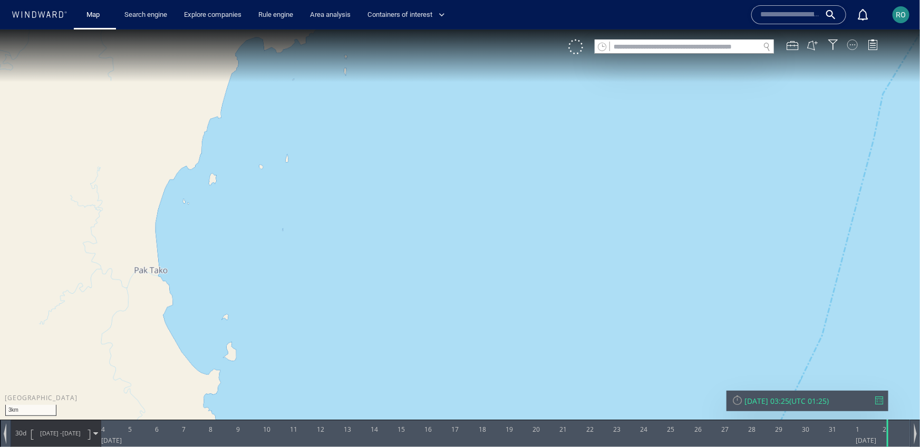
click at [854, 45] on div at bounding box center [852, 44] width 11 height 11
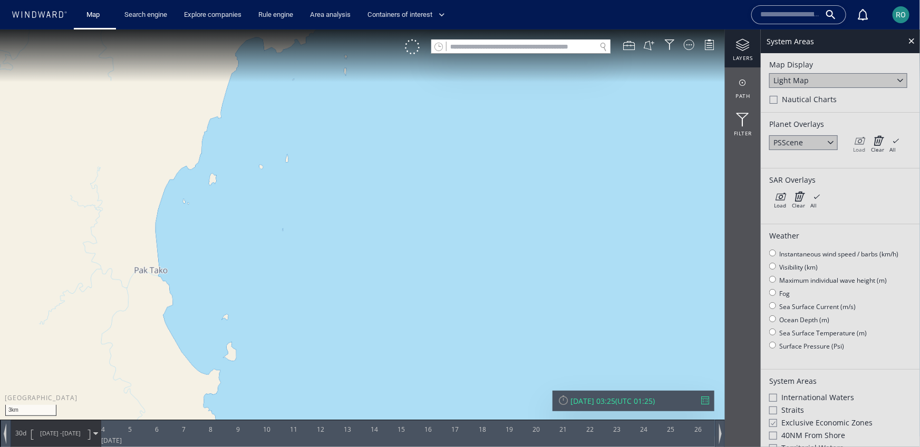
click at [859, 143] on icon at bounding box center [859, 140] width 12 height 11
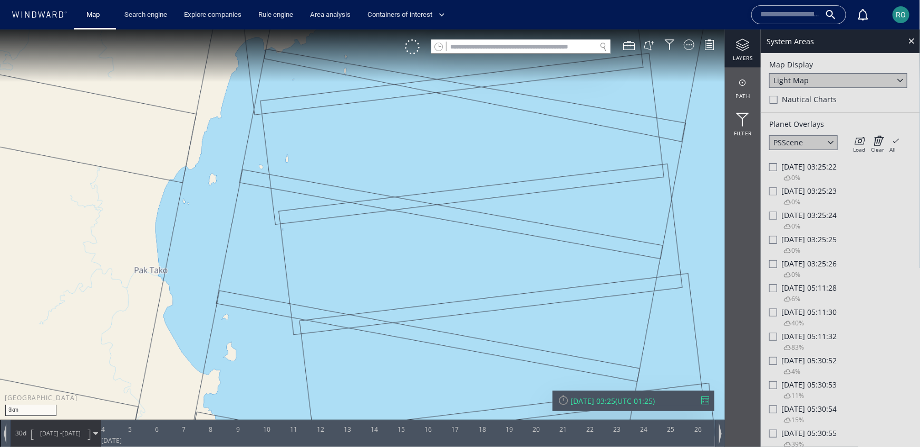
click at [773, 215] on div at bounding box center [773, 215] width 8 height 8
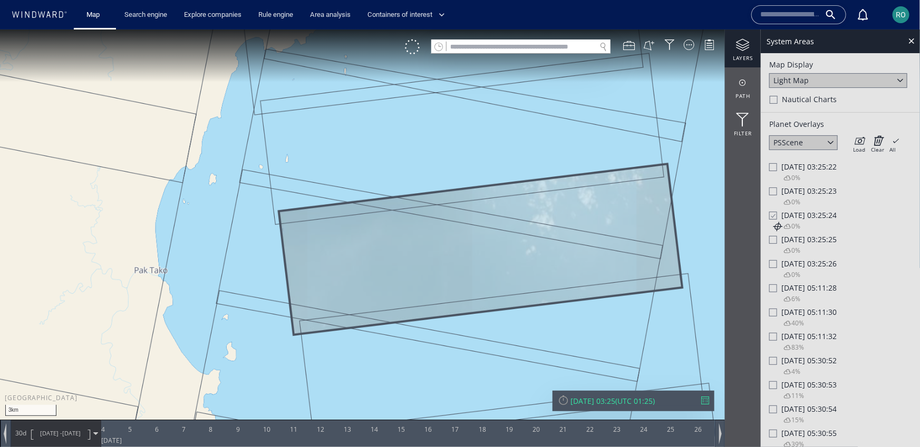
click at [773, 215] on div at bounding box center [772, 215] width 8 height 9
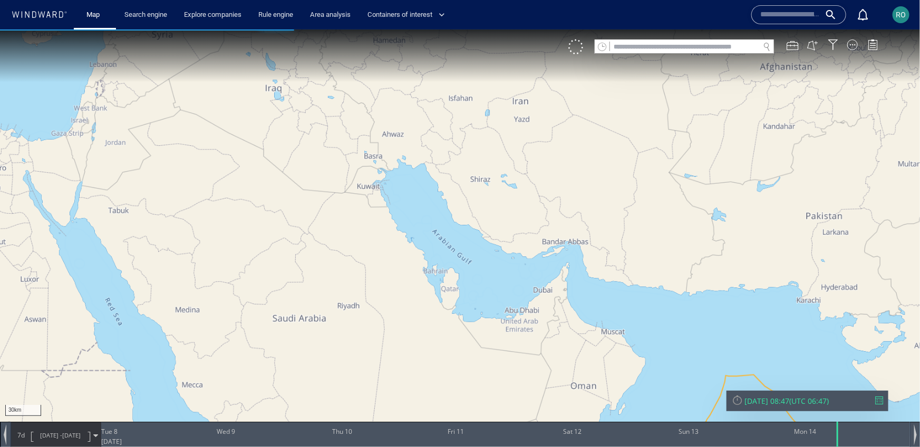
click at [900, 19] on div "RO" at bounding box center [901, 14] width 10 height 13
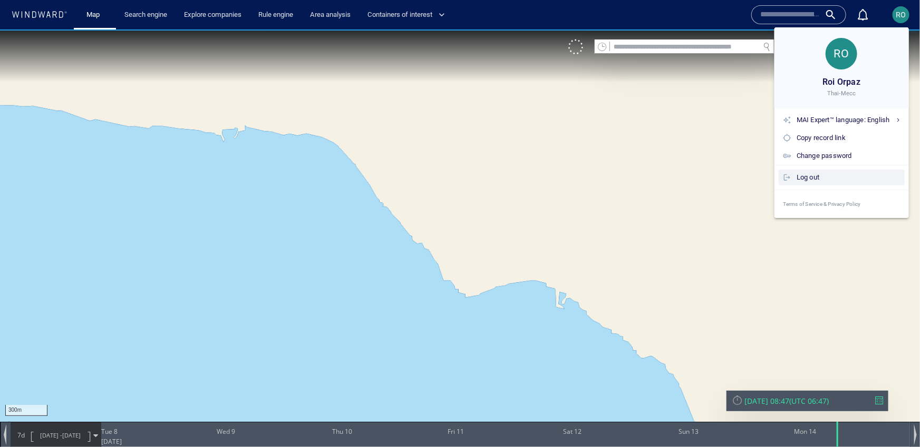
click at [808, 180] on div "Log out" at bounding box center [848, 178] width 104 height 12
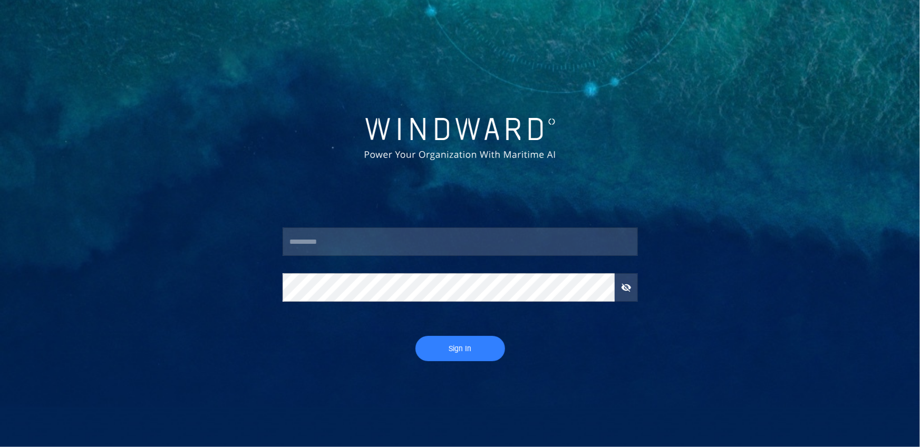
type input "********"
click at [468, 348] on span "Sign In" at bounding box center [460, 349] width 69 height 13
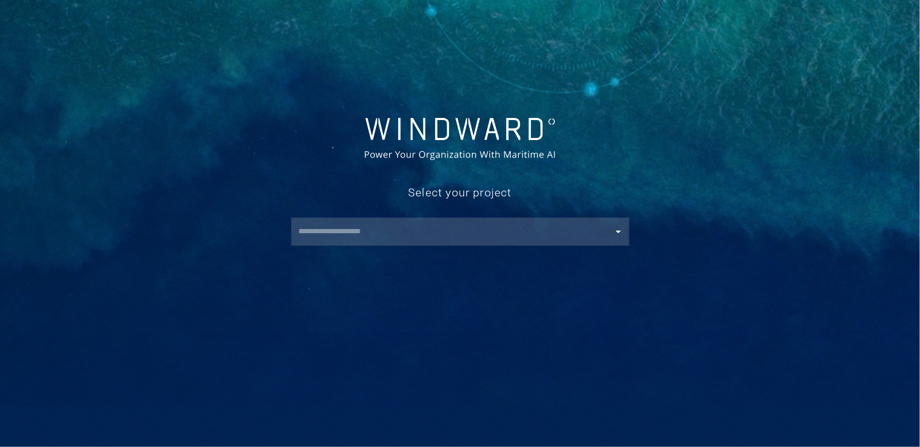
click at [396, 247] on div "Select your project ​" at bounding box center [460, 211] width 368 height 84
click at [391, 232] on input "text" at bounding box center [463, 231] width 334 height 19
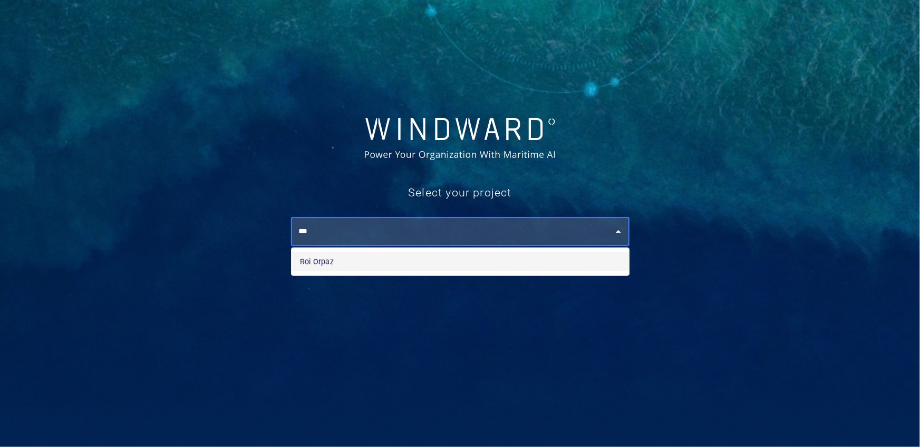
click at [307, 257] on li "Roi Orpaz" at bounding box center [459, 261] width 337 height 19
type input "*********"
